Goal: Find specific page/section: Find specific page/section

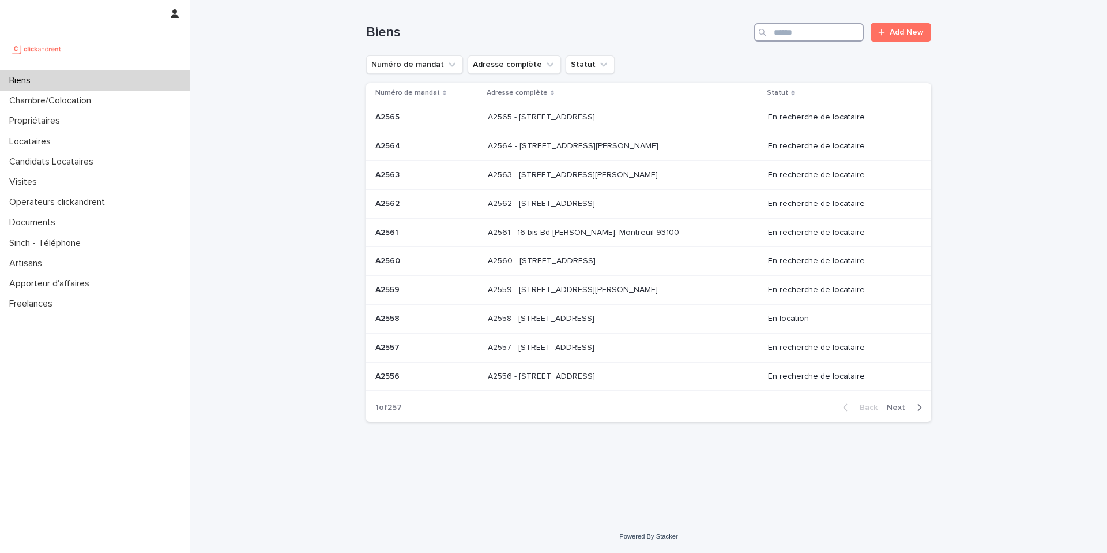
click at [813, 37] on input "Search" at bounding box center [809, 32] width 110 height 18
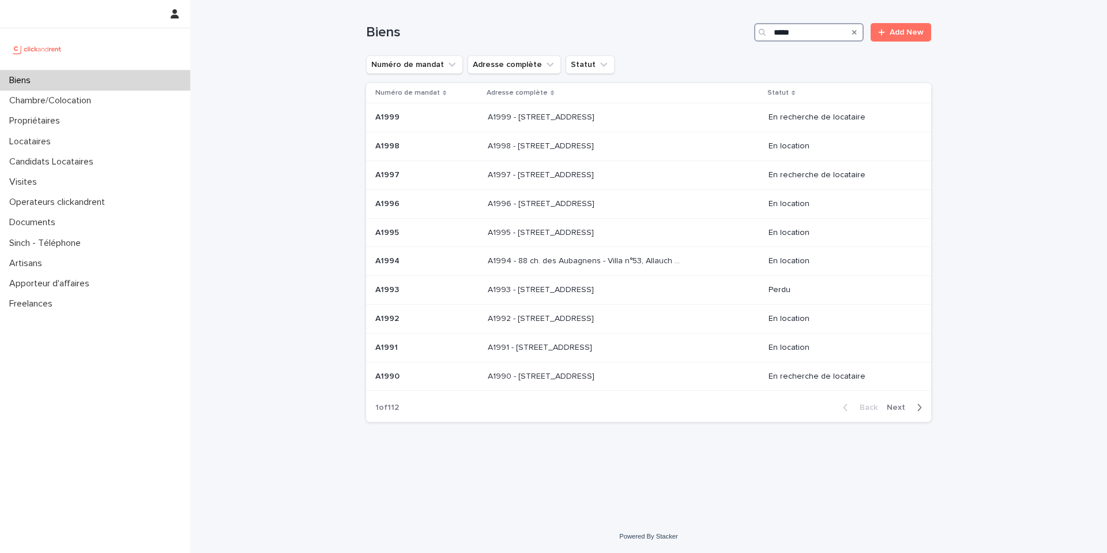
type input "*****"
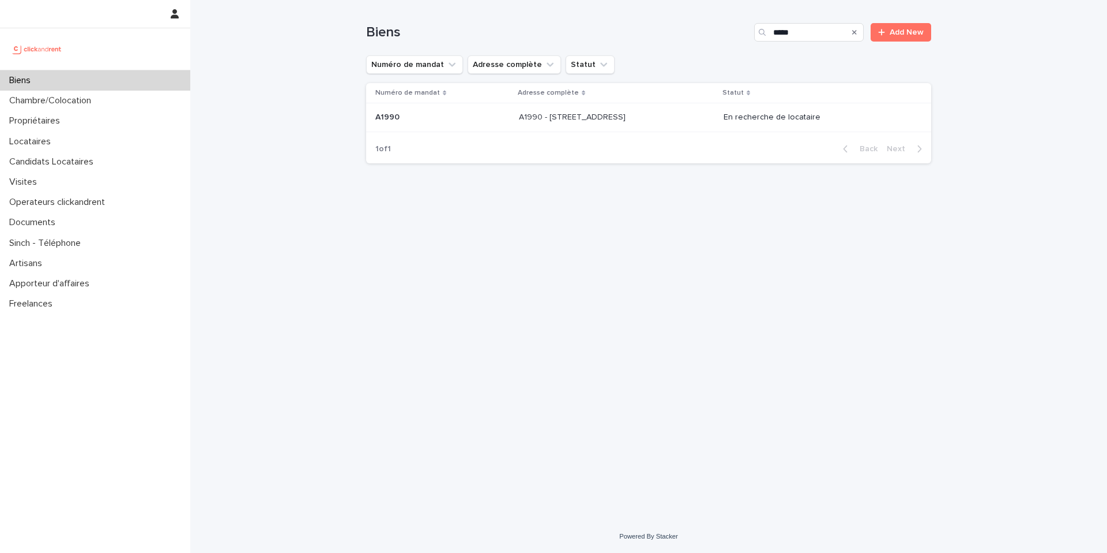
click at [628, 113] on p "A1990 - [STREET_ADDRESS]" at bounding box center [573, 116] width 109 height 12
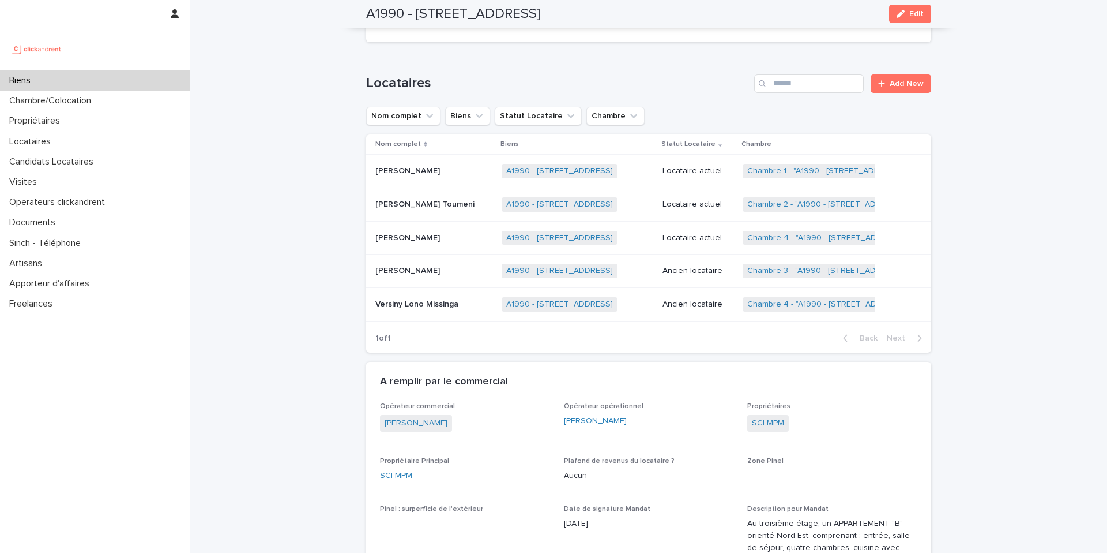
scroll to position [547, 0]
click at [825, 270] on link "Chambre 3 - "A1990 - [STREET_ADDRESS]"" at bounding box center [827, 270] width 160 height 10
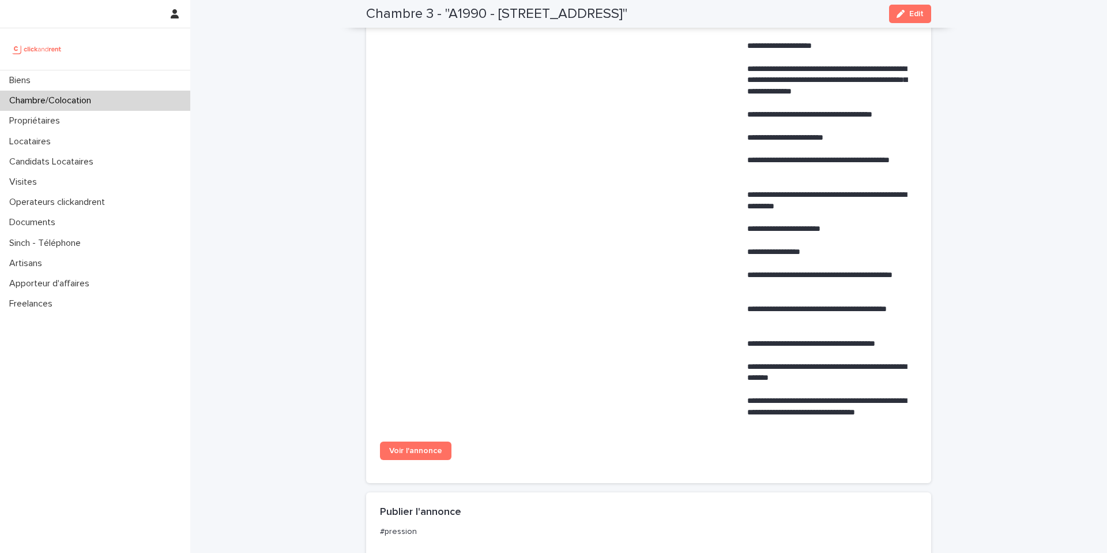
scroll to position [706, 0]
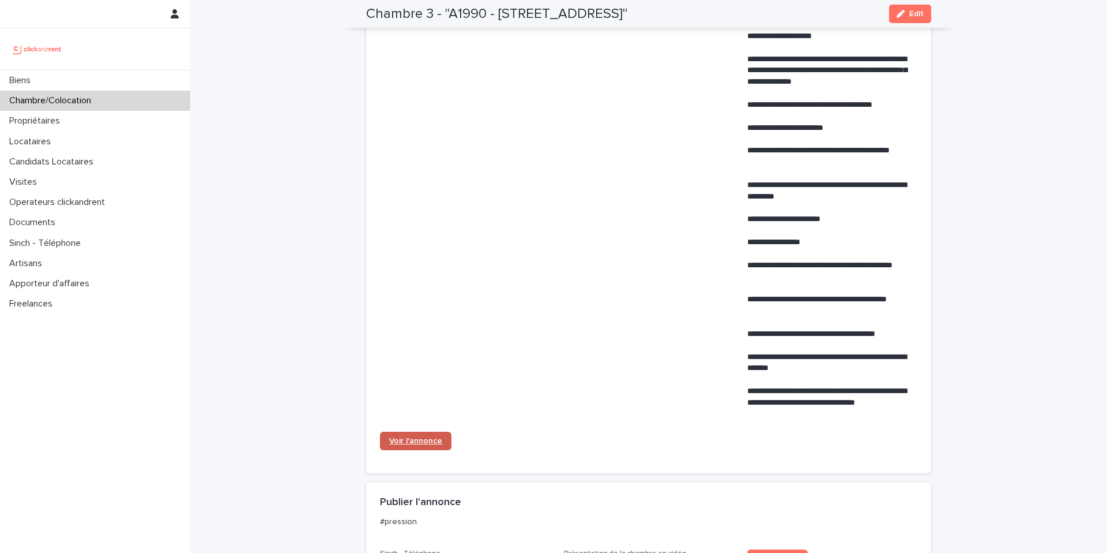
click at [424, 437] on link "Voir l'annonce" at bounding box center [416, 440] width 72 height 18
